Goal: Obtain resource: Download file/media

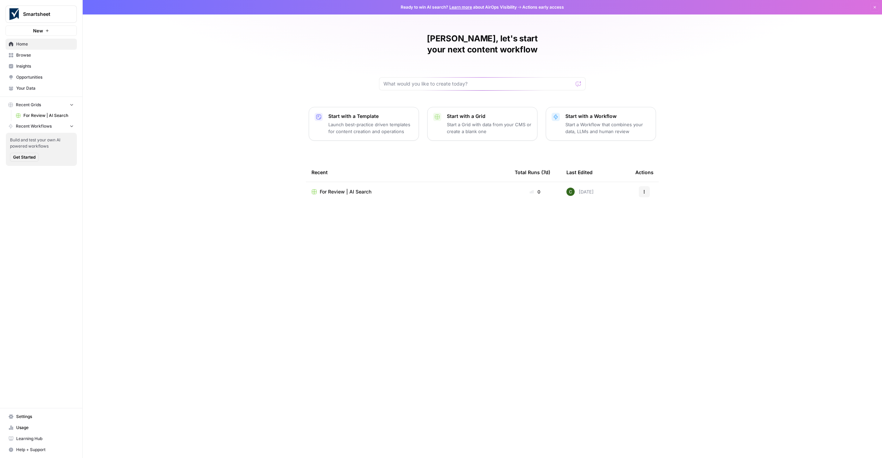
click at [25, 65] on span "Insights" at bounding box center [45, 66] width 58 height 6
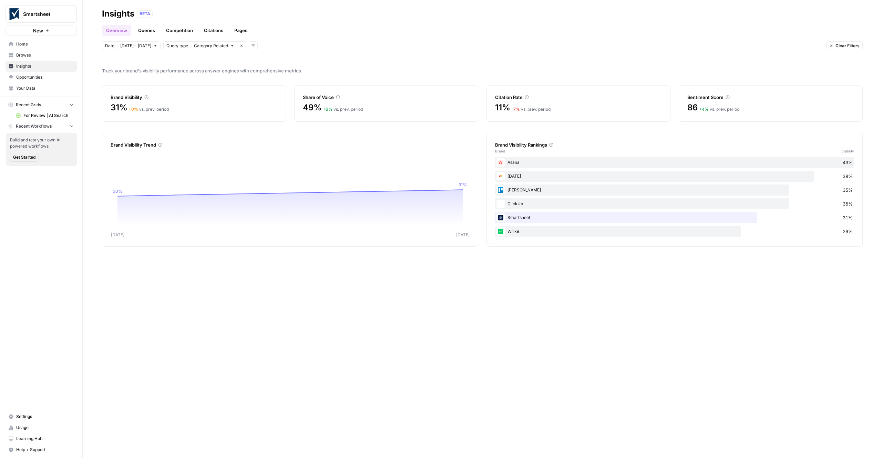
click at [150, 32] on link "Queries" at bounding box center [146, 30] width 25 height 11
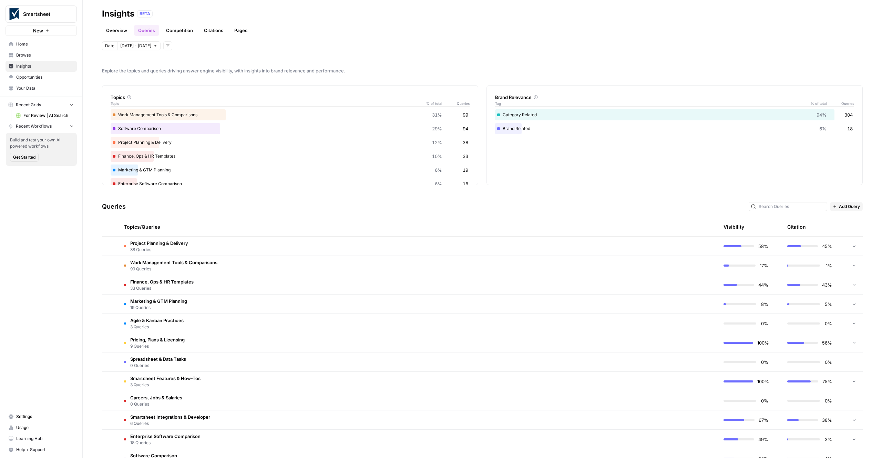
click at [28, 449] on span "Help + Support" at bounding box center [45, 449] width 58 height 6
click at [362, 52] on header "Insights BETA Overview Queries Competition Citations Pages Date [DATE] - [DATE]…" at bounding box center [482, 28] width 799 height 56
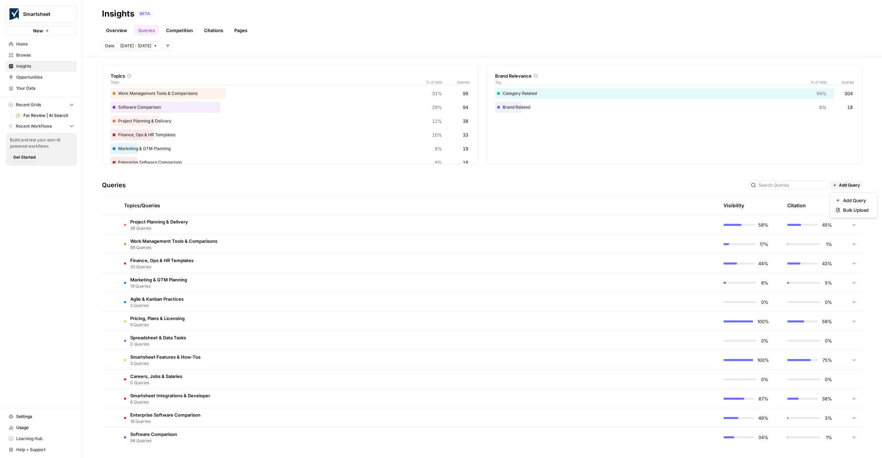
click at [851, 183] on span "Add Query" at bounding box center [849, 185] width 21 height 6
click at [854, 208] on span "Bulk Upload" at bounding box center [855, 209] width 25 height 7
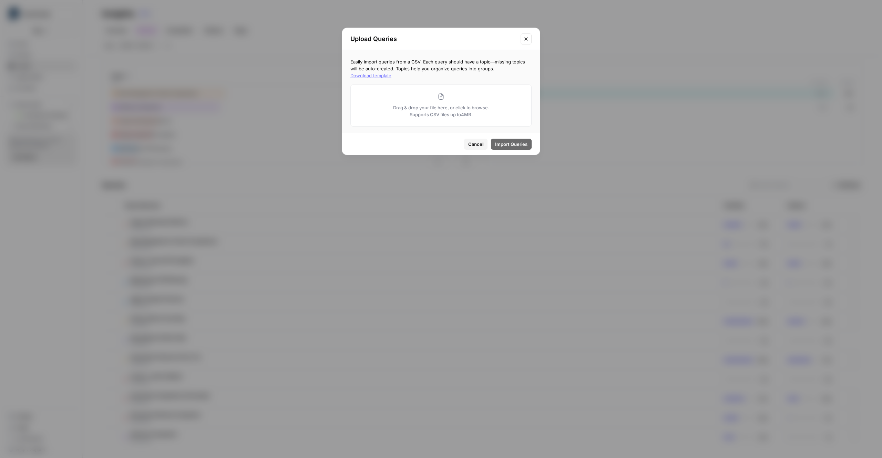
click at [391, 72] on button "Download template" at bounding box center [370, 75] width 41 height 7
